Goal: Information Seeking & Learning: Learn about a topic

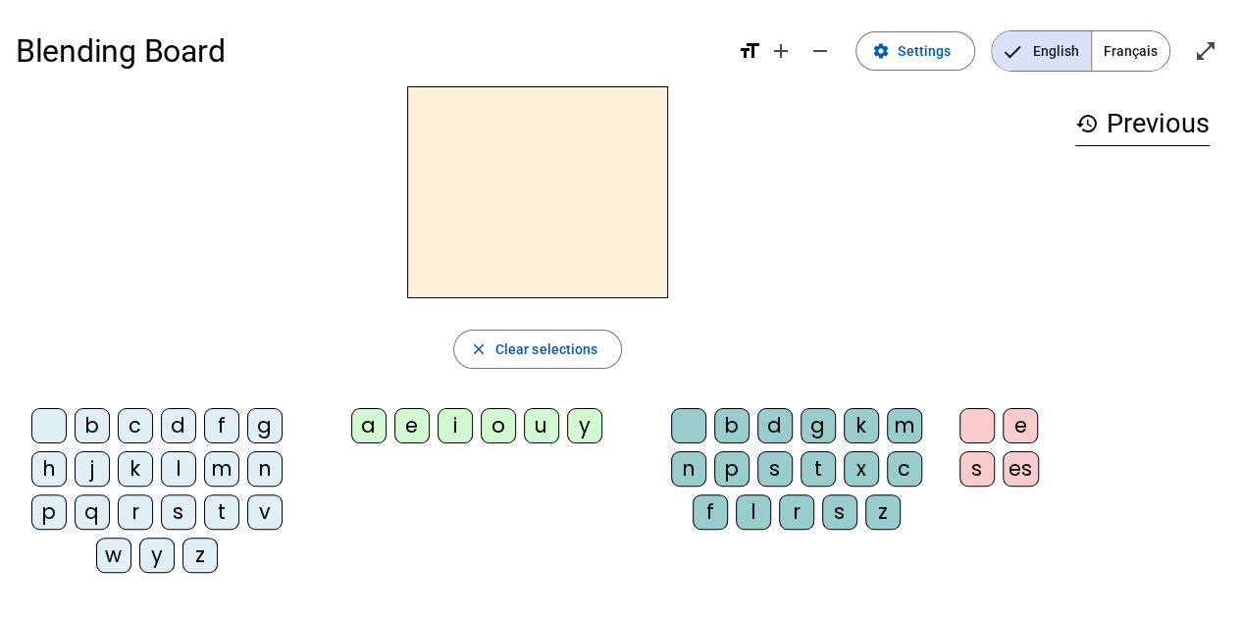
click at [208, 508] on div "t" at bounding box center [221, 511] width 35 height 35
click at [49, 415] on div at bounding box center [48, 425] width 35 height 35
click at [208, 503] on div "t" at bounding box center [221, 511] width 35 height 35
click at [369, 428] on div "a" at bounding box center [368, 425] width 35 height 35
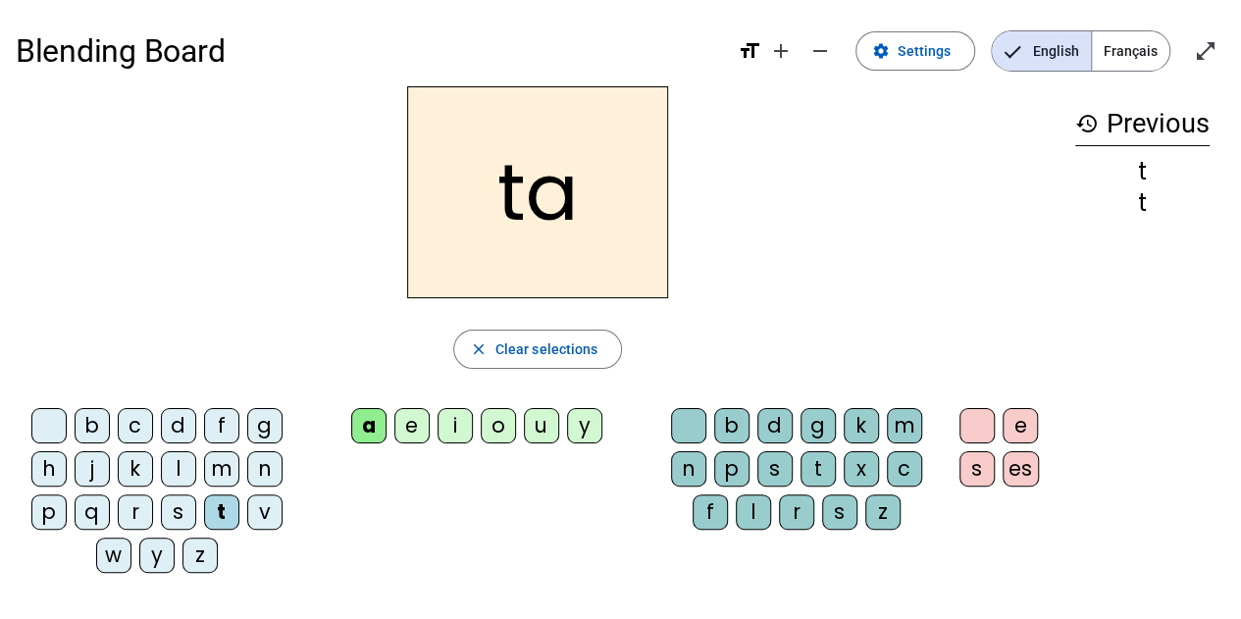
click at [613, 221] on h2 "ta" at bounding box center [537, 192] width 261 height 212
click at [214, 509] on div "t" at bounding box center [221, 511] width 35 height 35
click at [494, 419] on div "o" at bounding box center [498, 425] width 35 height 35
click at [224, 507] on div "t" at bounding box center [221, 511] width 35 height 35
click at [418, 431] on div "e" at bounding box center [411, 425] width 35 height 35
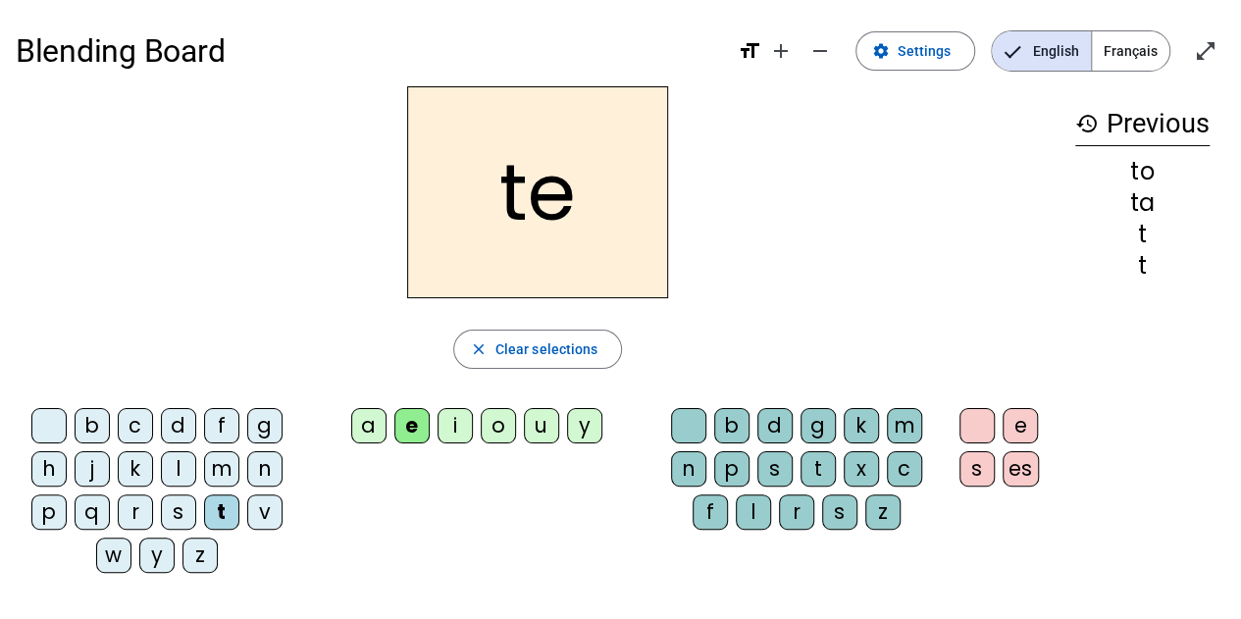
click at [496, 485] on div "b c d f g h j k l m n p q r s t v w y z a e i o u y b d g k m n p s t x c f l r…" at bounding box center [538, 494] width 1044 height 188
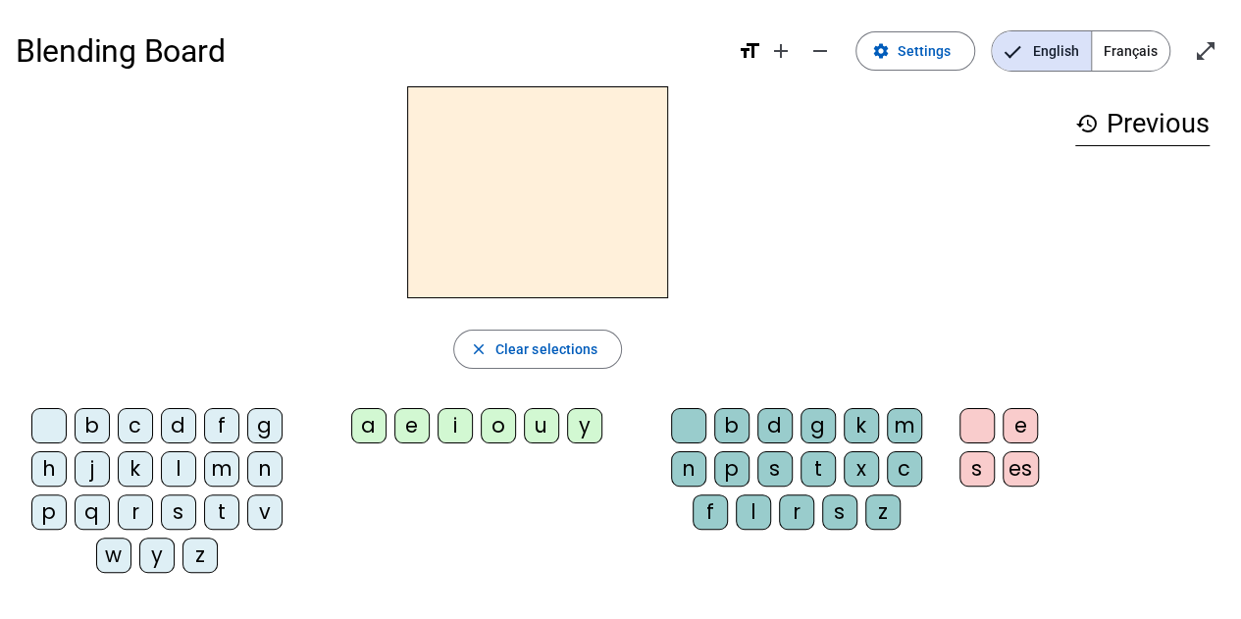
click at [686, 551] on div "b c d f g h j k l m n p q r s t v w y z a e i o u y b d g k m n p s t x c f l r…" at bounding box center [538, 494] width 1044 height 188
click at [185, 468] on div "l" at bounding box center [178, 468] width 35 height 35
click at [373, 433] on div "a" at bounding box center [368, 425] width 35 height 35
click at [179, 464] on div "l" at bounding box center [178, 468] width 35 height 35
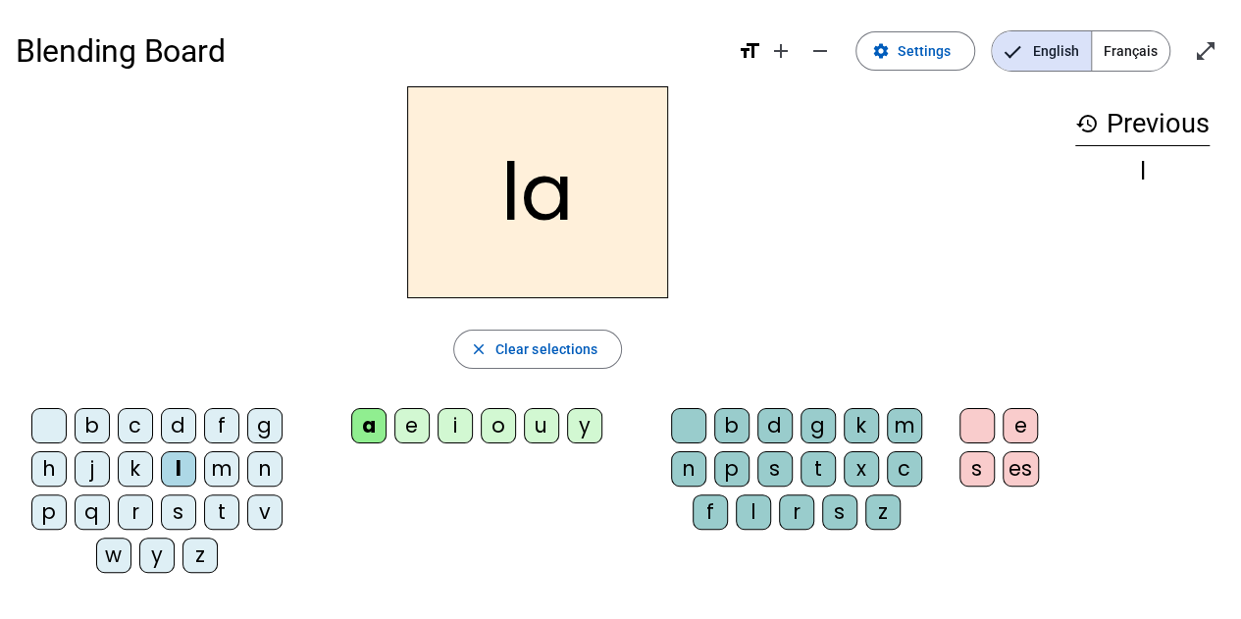
click at [424, 432] on div "e" at bounding box center [411, 425] width 35 height 35
click at [541, 428] on div "u" at bounding box center [541, 425] width 35 height 35
click at [511, 515] on div "b c d f g h j k l m n p q r s t v w y z a e i o u y b d g k m n p s t x c f l r…" at bounding box center [538, 494] width 1044 height 188
click at [222, 510] on div "t" at bounding box center [221, 511] width 35 height 35
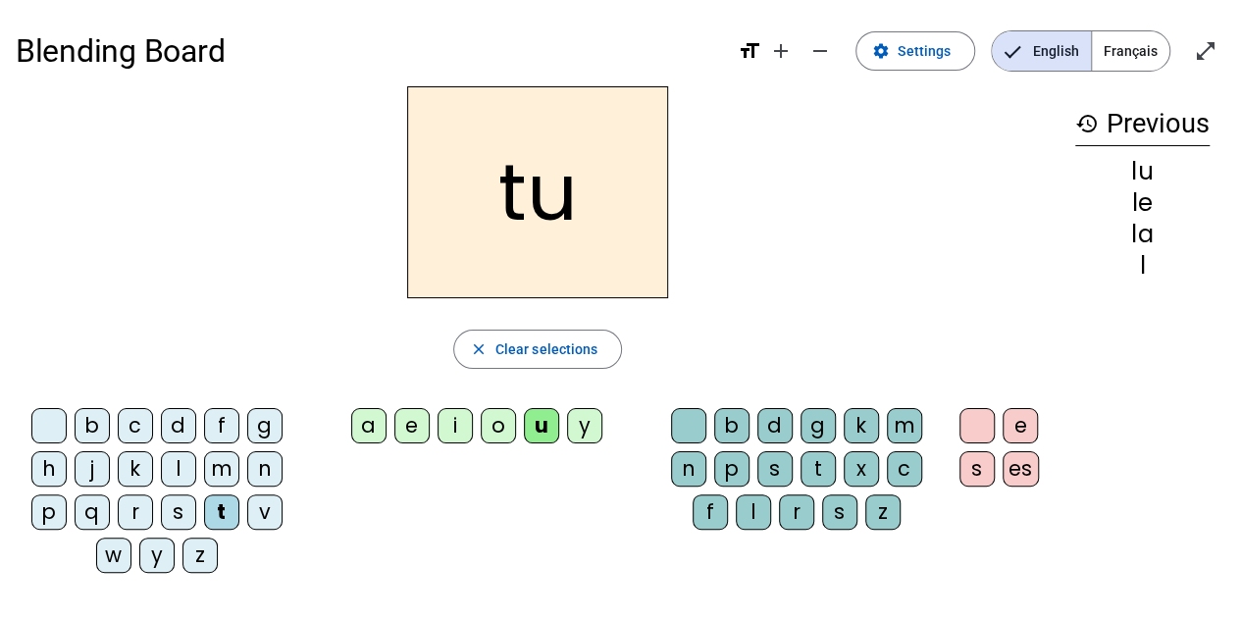
click at [417, 429] on div "e" at bounding box center [411, 425] width 35 height 35
click at [372, 419] on div "a" at bounding box center [368, 425] width 35 height 35
